Goal: Information Seeking & Learning: Learn about a topic

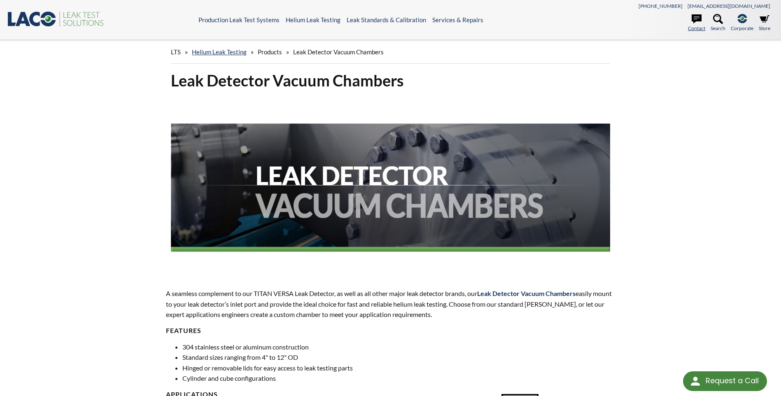
click at [697, 26] on link "Contact" at bounding box center [696, 23] width 17 height 18
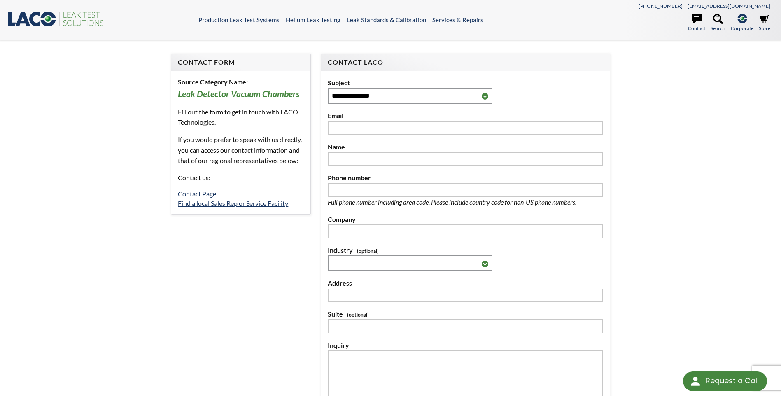
select select "Language Translate Widget"
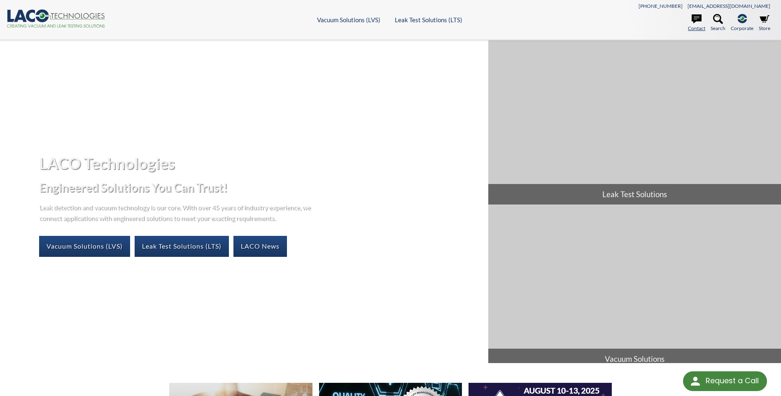
click at [701, 24] on icon at bounding box center [697, 19] width 10 height 10
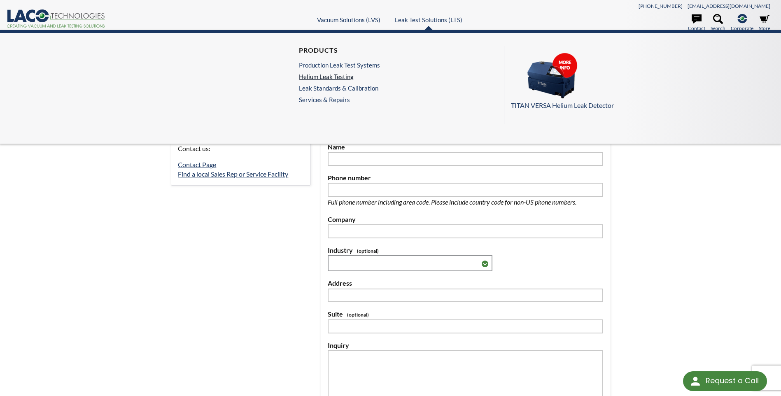
click at [348, 77] on link "Helium Leak Testing" at bounding box center [339, 76] width 81 height 7
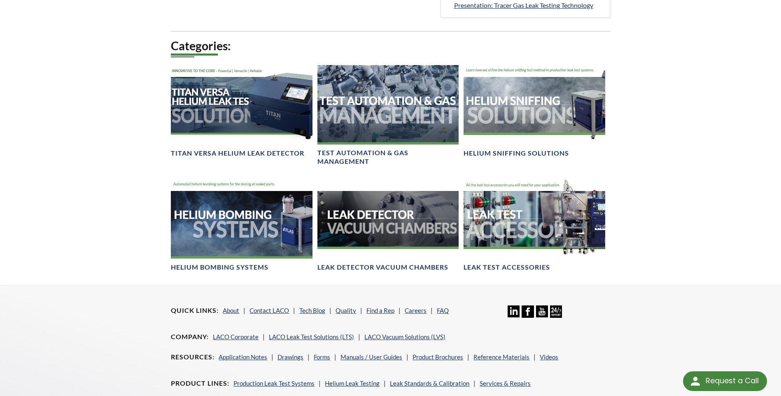
scroll to position [494, 0]
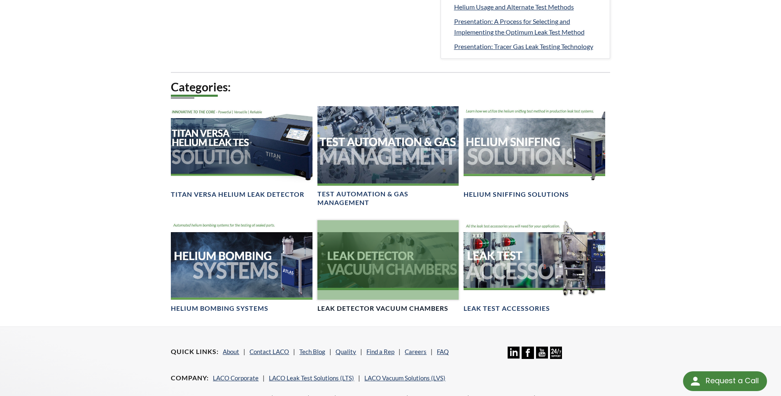
click at [370, 258] on div at bounding box center [388, 259] width 141 height 79
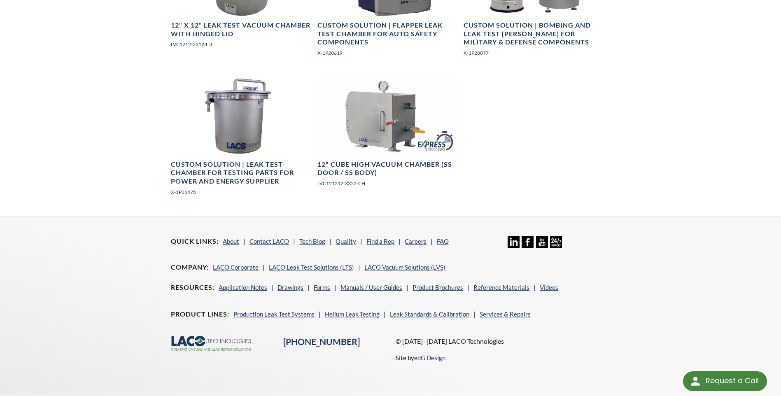
scroll to position [1029, 0]
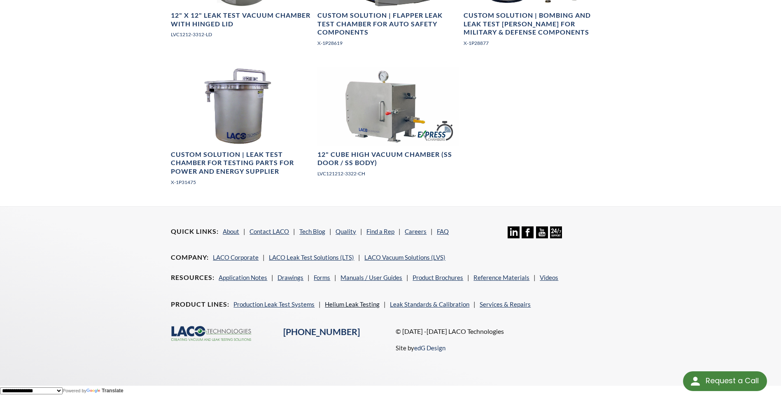
click at [359, 302] on link "Helium Leak Testing" at bounding box center [352, 304] width 55 height 7
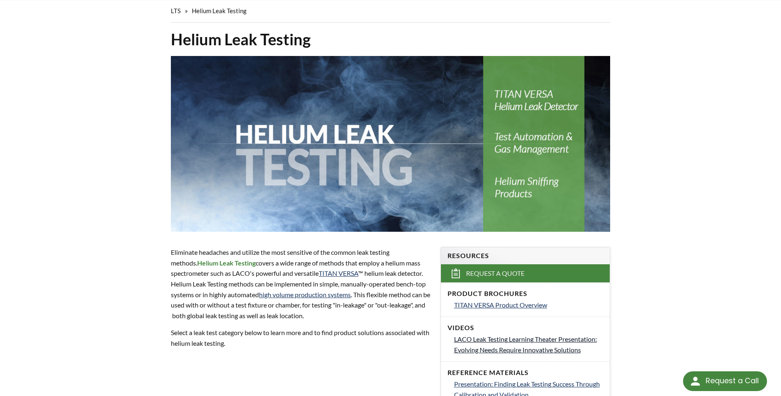
click at [486, 340] on span "LACO Leak Testing Learning Theater Presentation: Evolving Needs Require Innovat…" at bounding box center [525, 344] width 143 height 19
